Goal: Entertainment & Leisure: Consume media (video, audio)

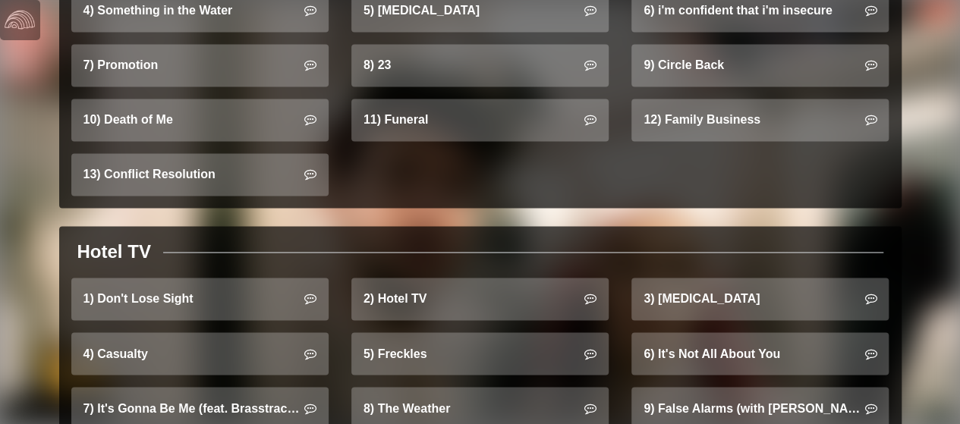
scroll to position [1333, 0]
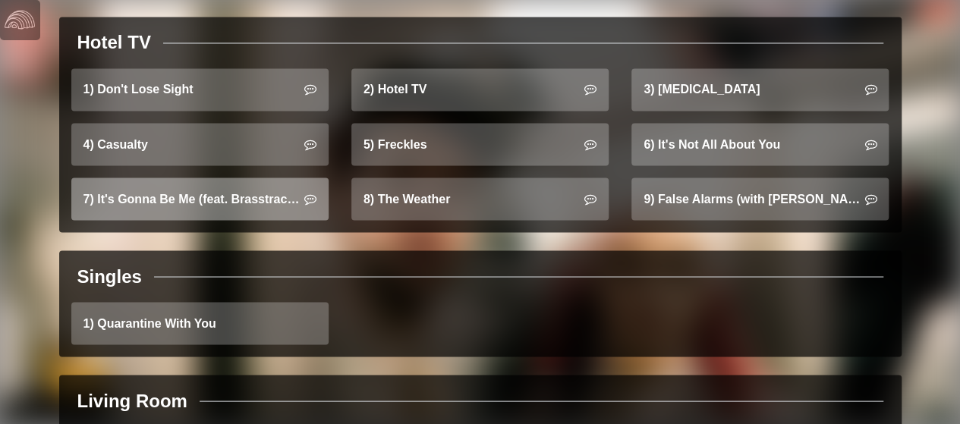
click at [234, 178] on link "7) It's Gonna Be Me (feat. Brasstracks)" at bounding box center [199, 199] width 257 height 42
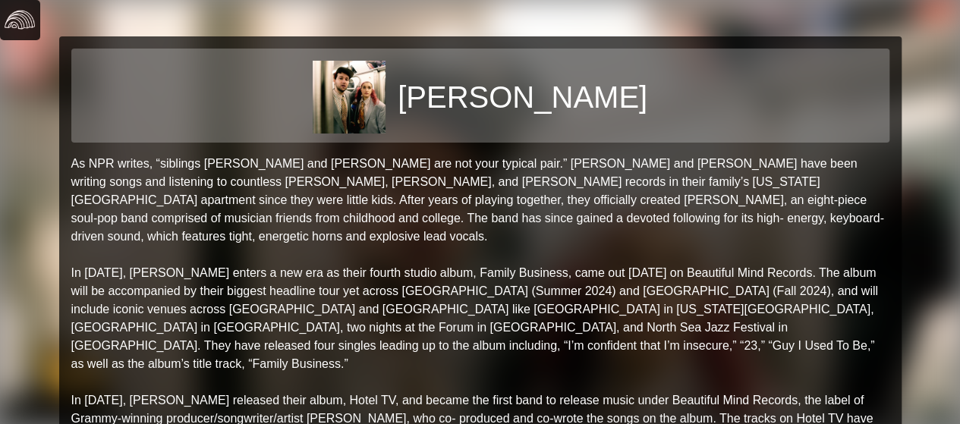
click at [25, 22] on img at bounding box center [20, 20] width 30 height 30
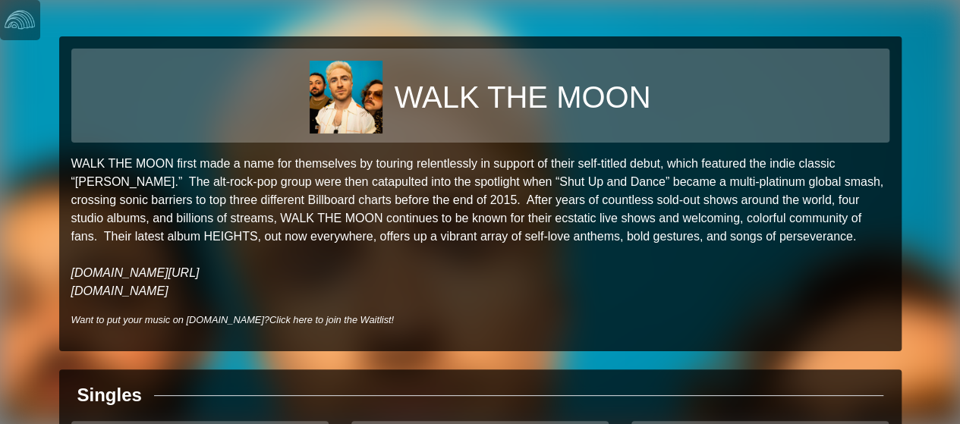
scroll to position [140, 0]
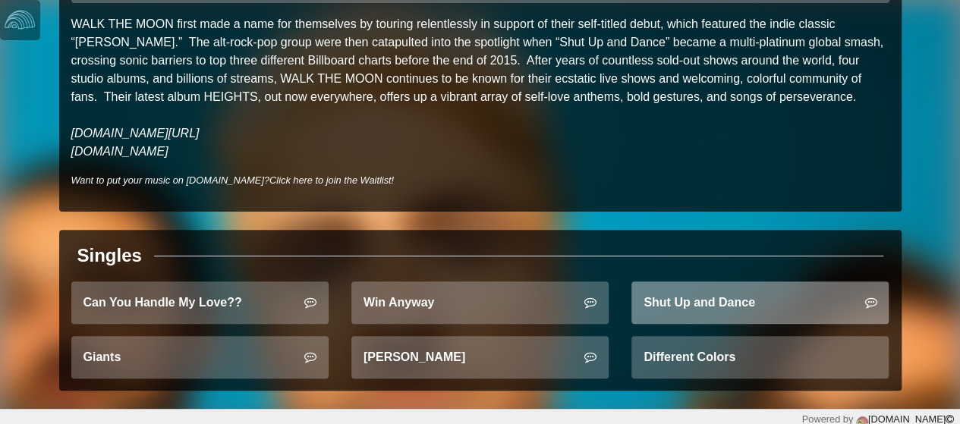
click at [745, 289] on link "Shut Up and Dance" at bounding box center [759, 303] width 257 height 42
